Goal: Task Accomplishment & Management: Complete application form

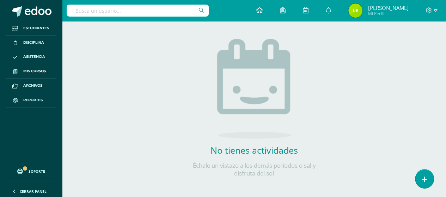
scroll to position [73, 0]
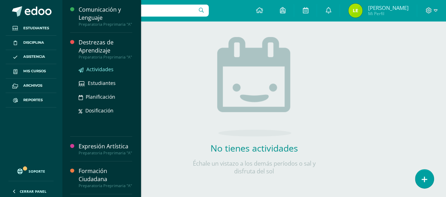
click at [97, 75] on div "Destrezas de Aprendizaje Preparatoria Preprimaria "A" Actividades Estudiantes P…" at bounding box center [101, 85] width 62 height 104
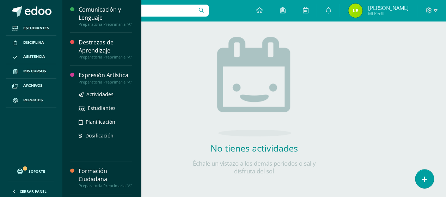
click at [104, 79] on div "Expresión Artística" at bounding box center [106, 75] width 54 height 8
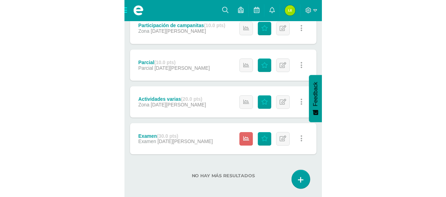
scroll to position [186, 0]
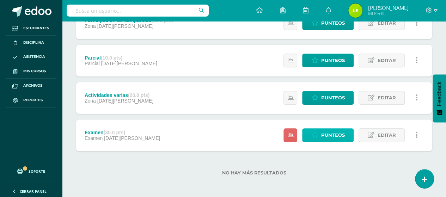
click at [200, 137] on link "Punteos" at bounding box center [327, 135] width 51 height 14
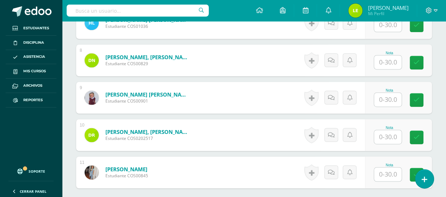
scroll to position [464, 0]
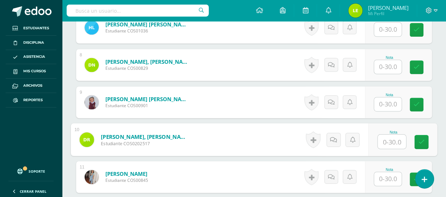
click at [386, 141] on input "text" at bounding box center [391, 142] width 28 height 14
type input "25"
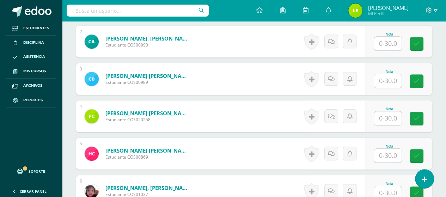
scroll to position [253, 0]
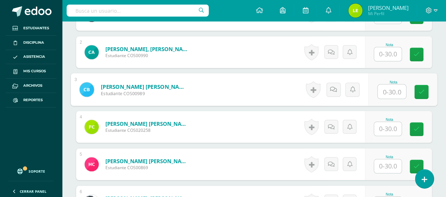
click at [398, 90] on input "text" at bounding box center [391, 92] width 28 height 14
type input "18"
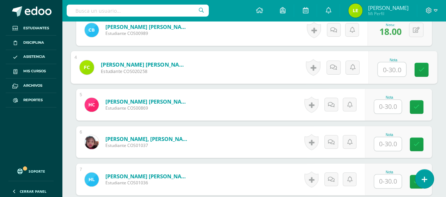
scroll to position [323, 0]
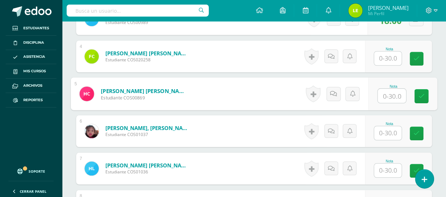
click at [392, 94] on input "text" at bounding box center [391, 96] width 28 height 14
type input "20"
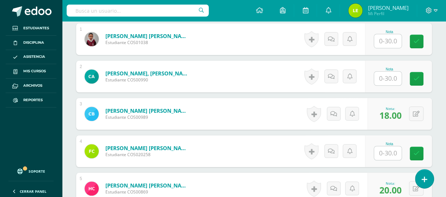
scroll to position [217, 0]
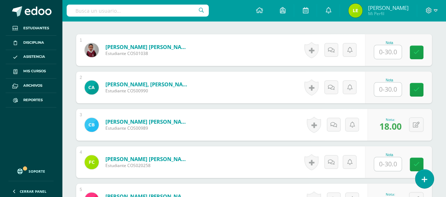
click at [385, 90] on input "text" at bounding box center [387, 89] width 27 height 14
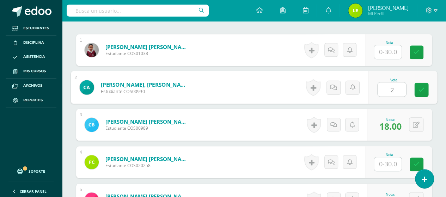
type input "27"
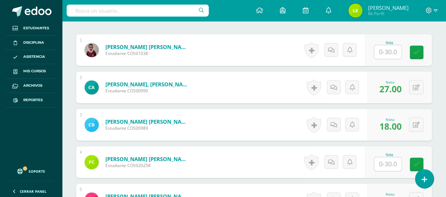
click at [391, 49] on input "text" at bounding box center [387, 52] width 27 height 14
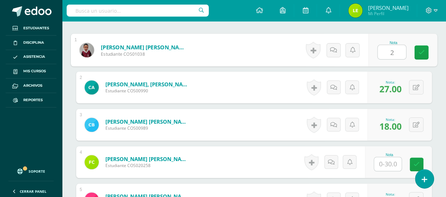
type input "28"
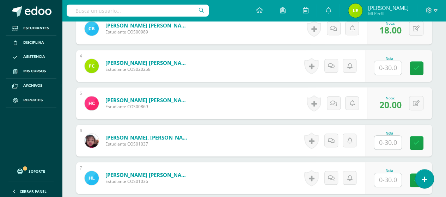
scroll to position [323, 0]
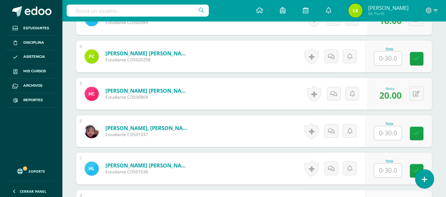
click at [390, 54] on input "text" at bounding box center [387, 58] width 27 height 14
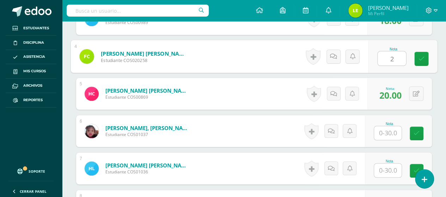
type input "27"
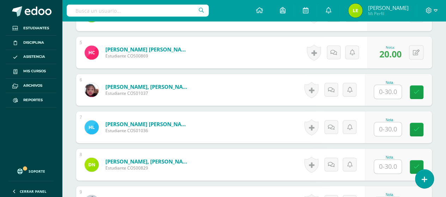
scroll to position [394, 0]
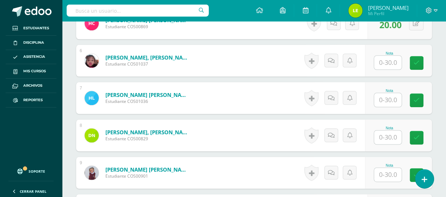
click at [386, 60] on input "text" at bounding box center [387, 63] width 27 height 14
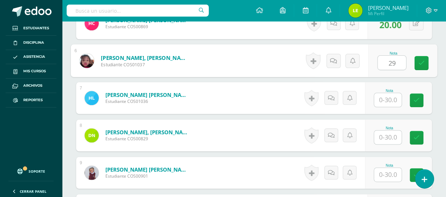
type input "29"
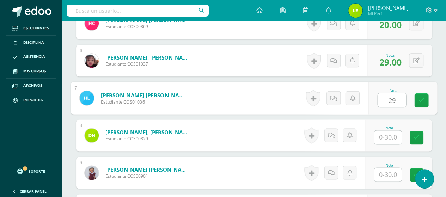
type input "29"
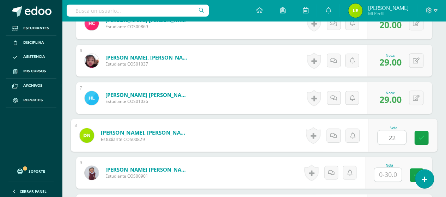
type input "22"
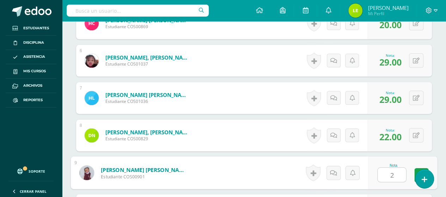
type input "27"
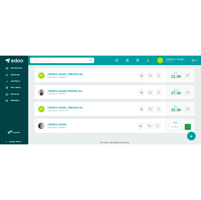
scroll to position [538, 0]
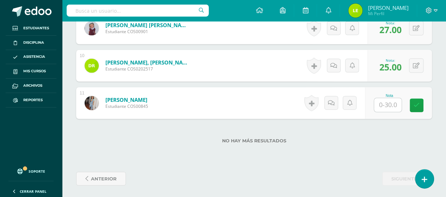
drag, startPoint x: 275, startPoint y: 87, endPoint x: 281, endPoint y: 87, distance: 6.0
click at [275, 87] on form "Torres Chanquin, Niki Alexa Estudiante COS00845 Nota 0 Logros N/A" at bounding box center [254, 103] width 356 height 32
click at [383, 105] on input "text" at bounding box center [387, 105] width 27 height 14
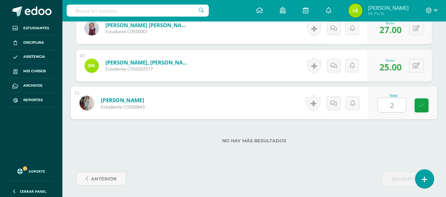
type input "29"
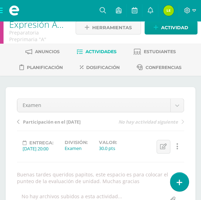
scroll to position [0, 0]
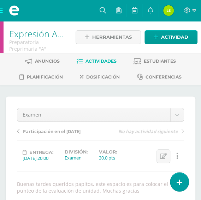
click at [161, 67] on li "Estudiantes" at bounding box center [154, 62] width 42 height 16
click at [161, 63] on span "Estudiantes" at bounding box center [159, 61] width 32 height 5
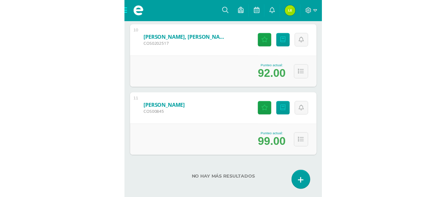
scroll to position [408, 0]
